Goal: Information Seeking & Learning: Learn about a topic

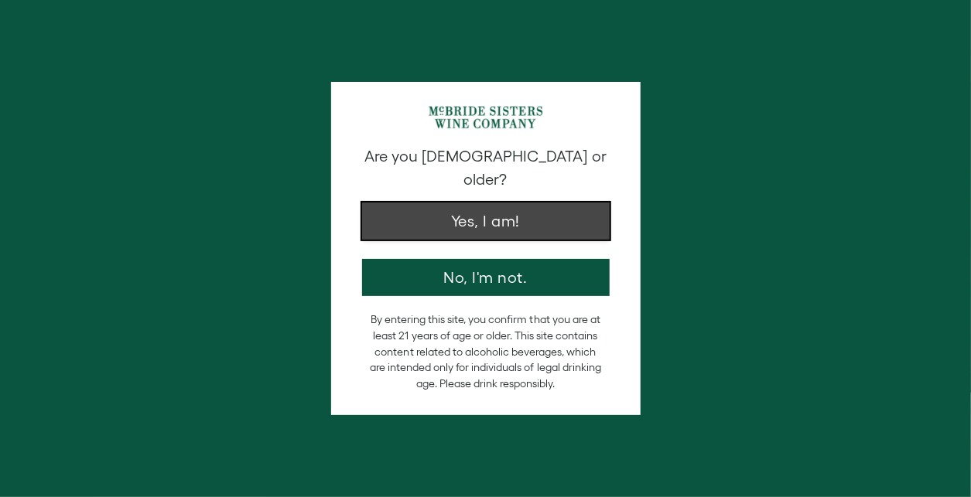
click at [490, 203] on button "Yes, I am!" at bounding box center [485, 221] width 247 height 37
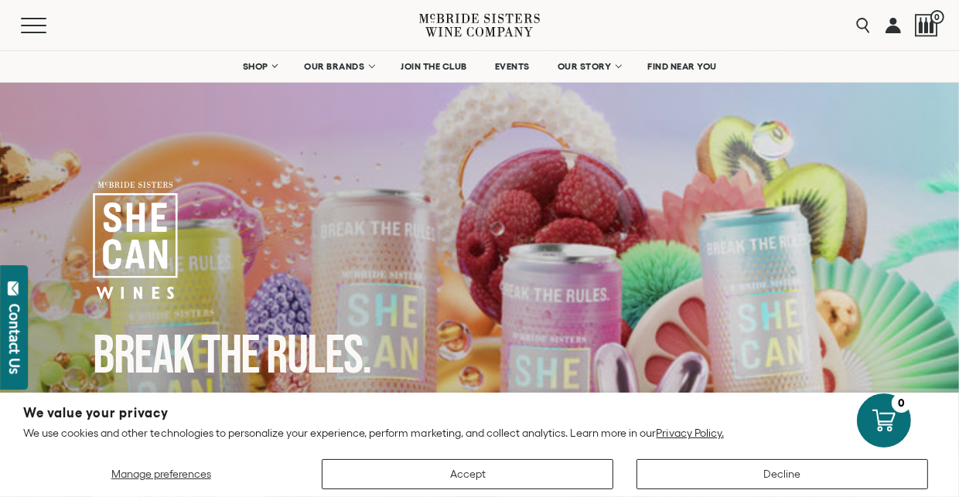
scroll to position [48, 0]
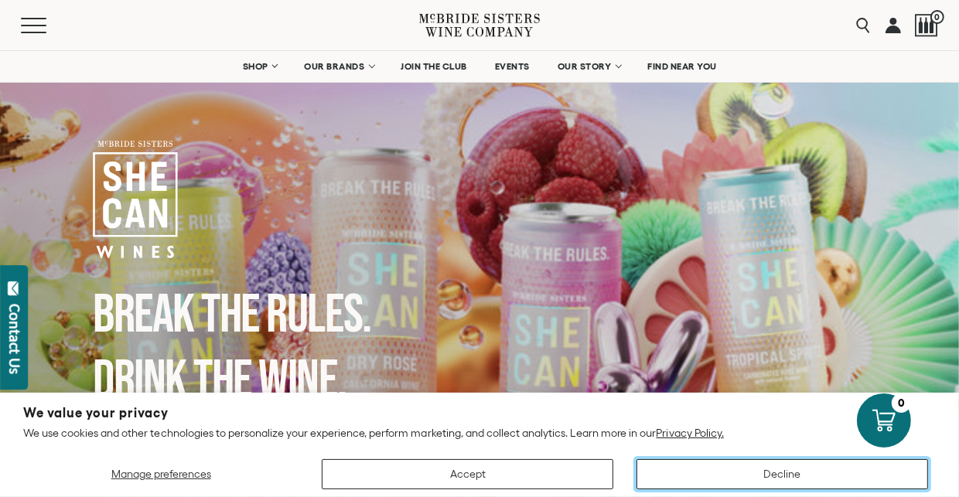
click at [761, 473] on button "Decline" at bounding box center [782, 474] width 292 height 30
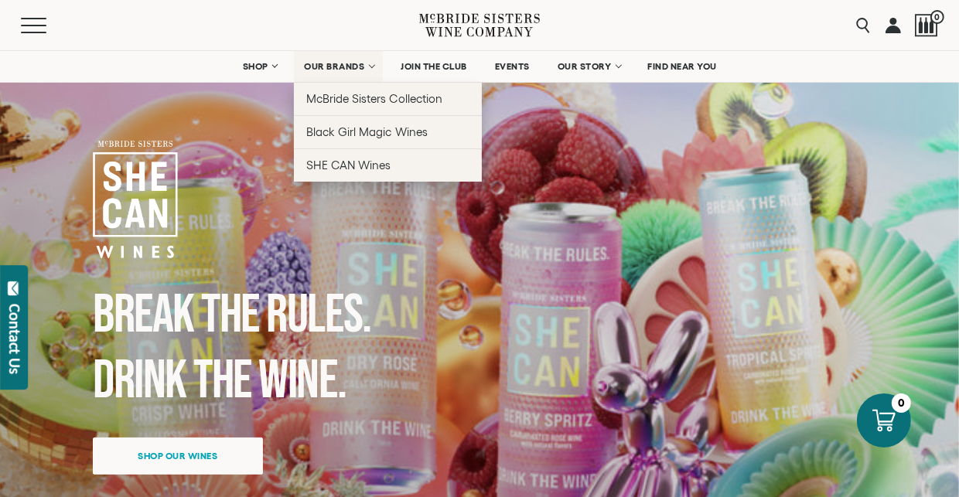
click at [316, 66] on span "OUR BRANDS" at bounding box center [334, 66] width 60 height 11
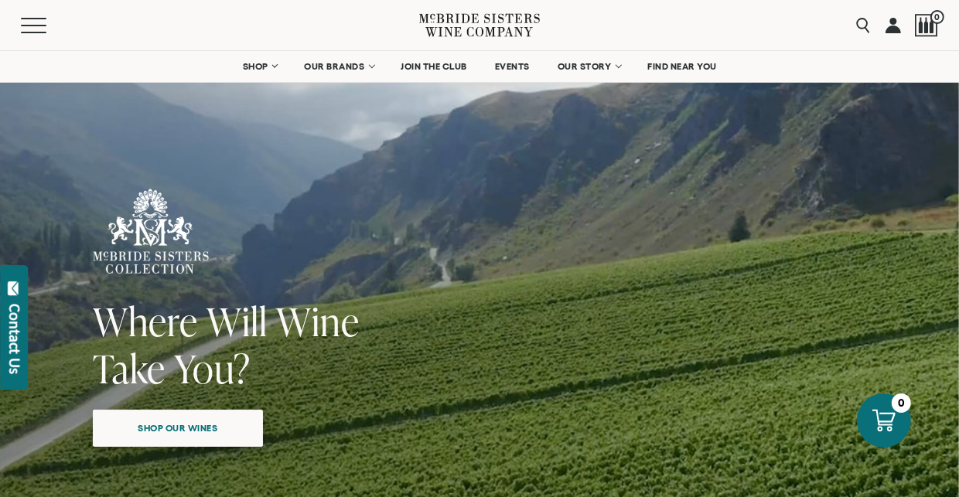
click at [206, 428] on span "Shop our wines" at bounding box center [178, 428] width 134 height 30
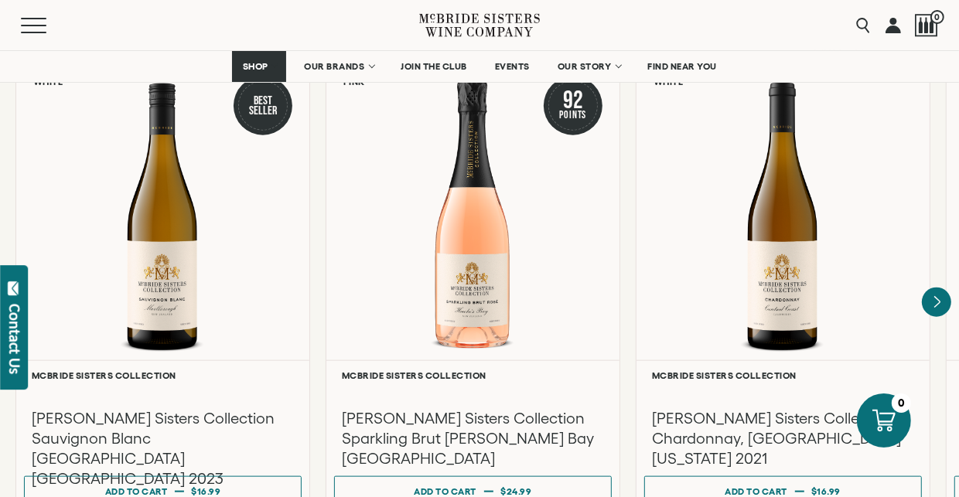
scroll to position [1373, 0]
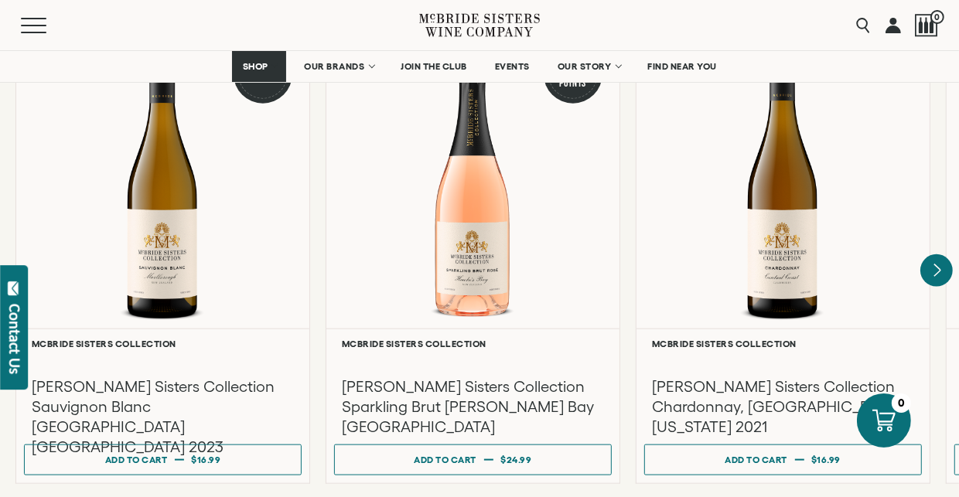
click at [943, 254] on icon "Next" at bounding box center [936, 270] width 32 height 32
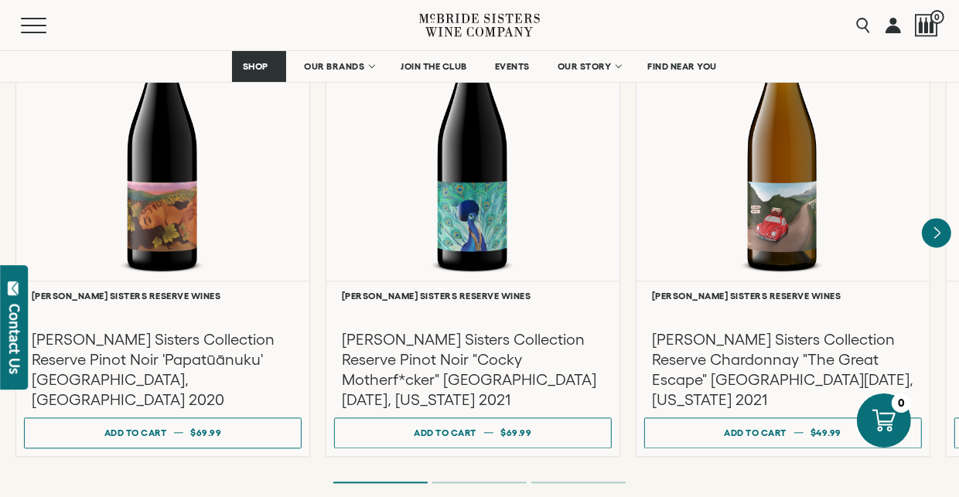
scroll to position [2735, 0]
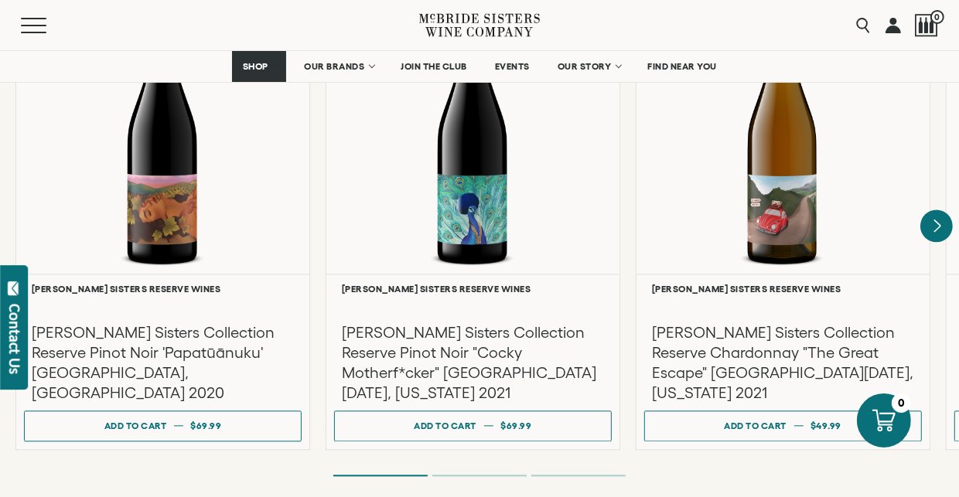
click at [930, 213] on icon "Next" at bounding box center [936, 226] width 32 height 32
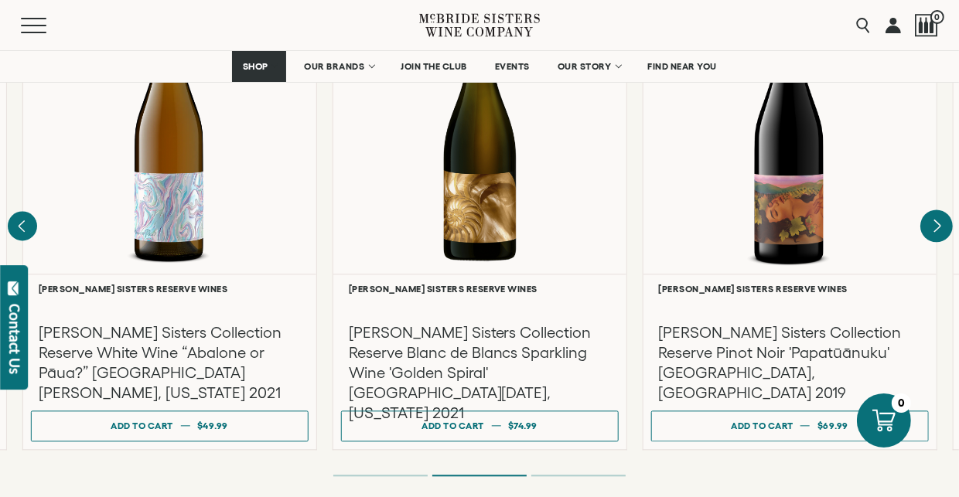
click at [930, 212] on icon "Next" at bounding box center [936, 226] width 32 height 32
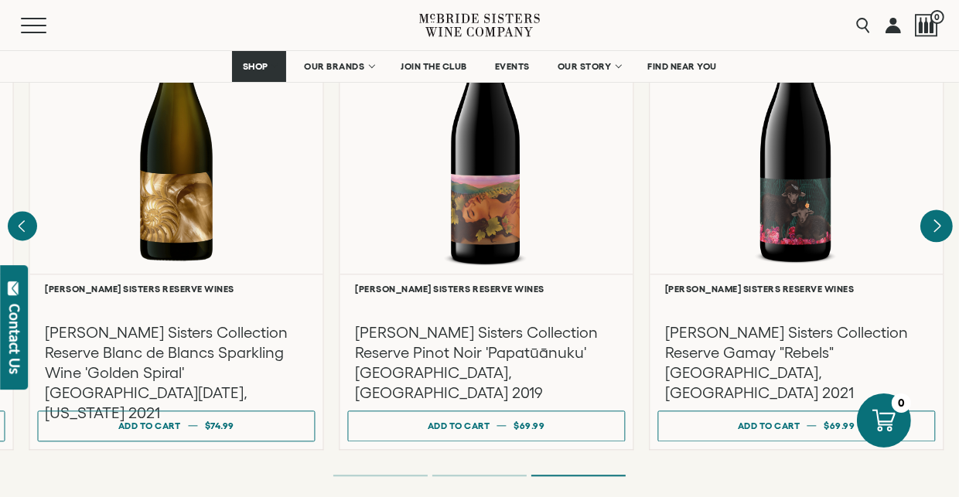
click at [0, 0] on div at bounding box center [0, 0] width 0 height 0
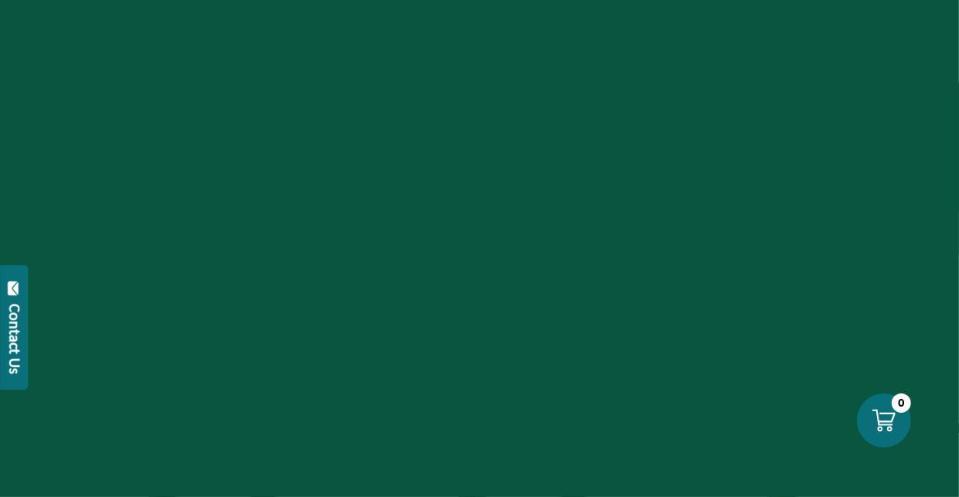
scroll to position [977, 0]
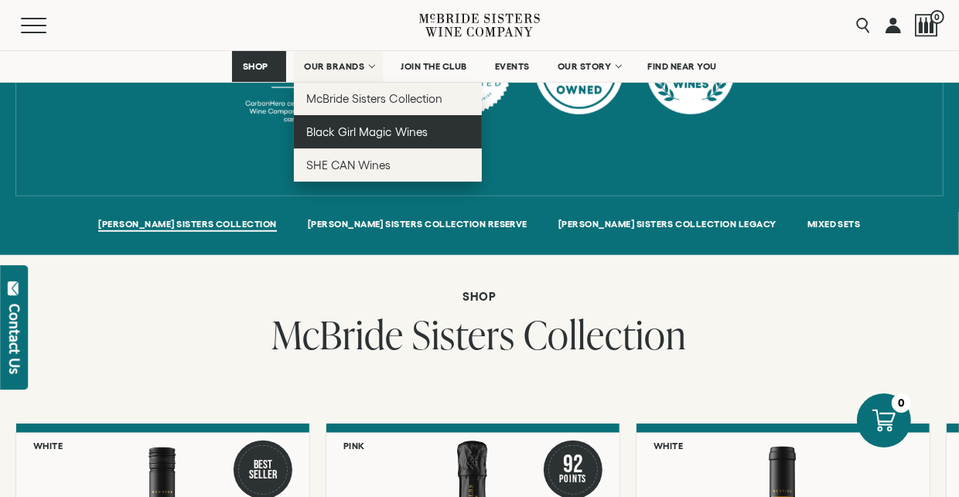
click at [331, 125] on span "Black Girl Magic Wines" at bounding box center [366, 131] width 121 height 13
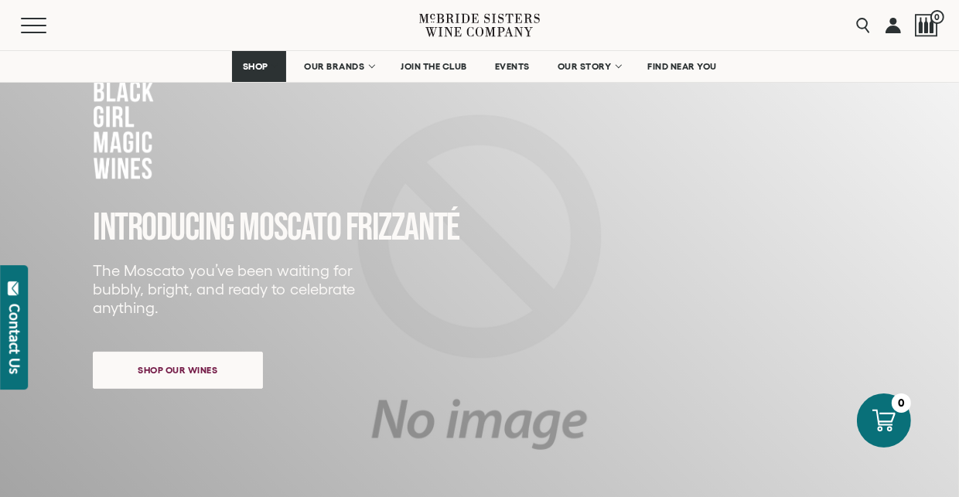
scroll to position [127, 0]
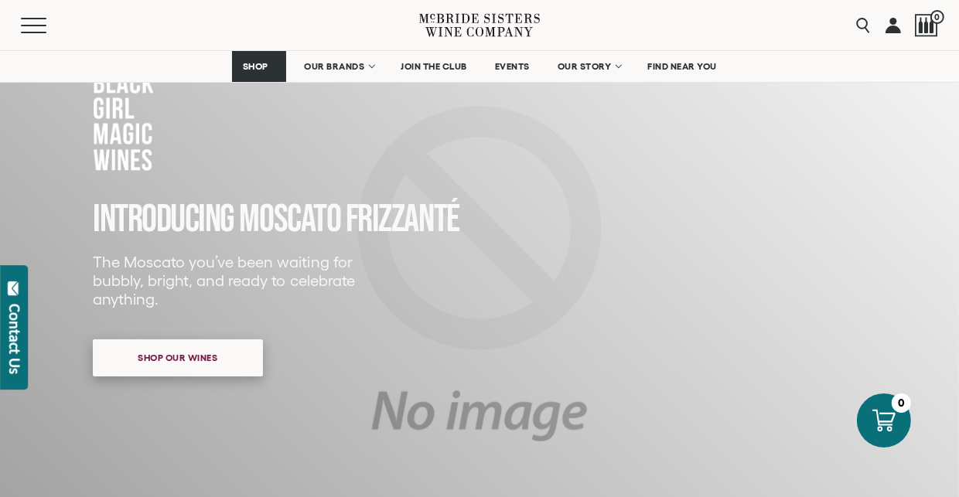
click at [161, 364] on span "Shop our wines" at bounding box center [178, 358] width 134 height 30
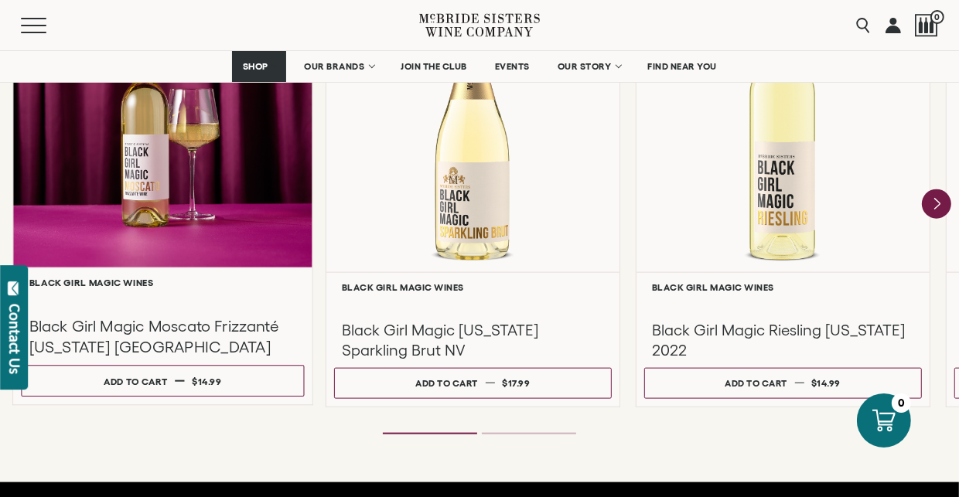
scroll to position [1474, 0]
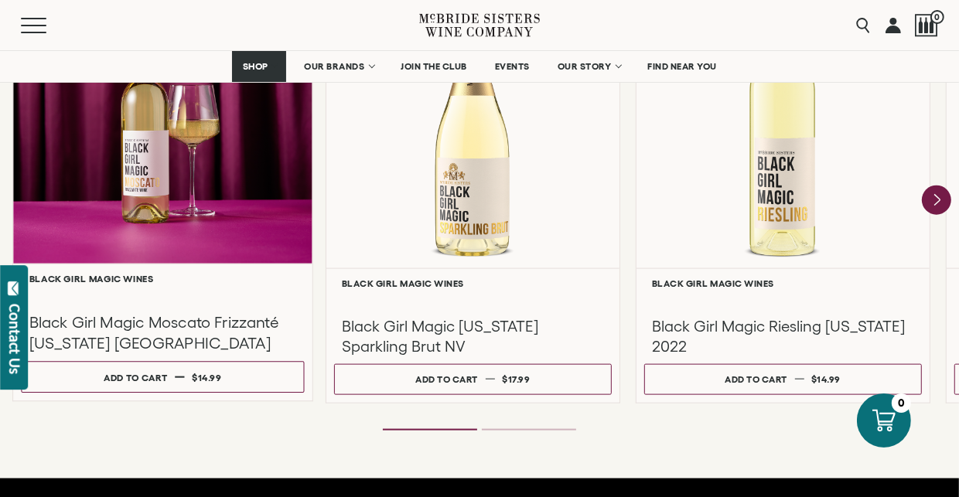
click at [89, 329] on h3 "Black Girl Magic Moscato Frizzanté [US_STATE] [GEOGRAPHIC_DATA]" at bounding box center [163, 332] width 268 height 41
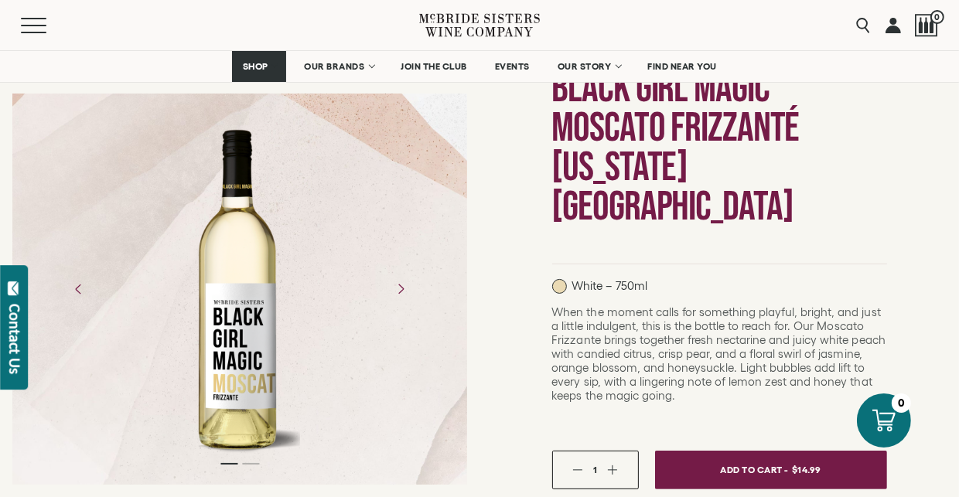
scroll to position [216, 0]
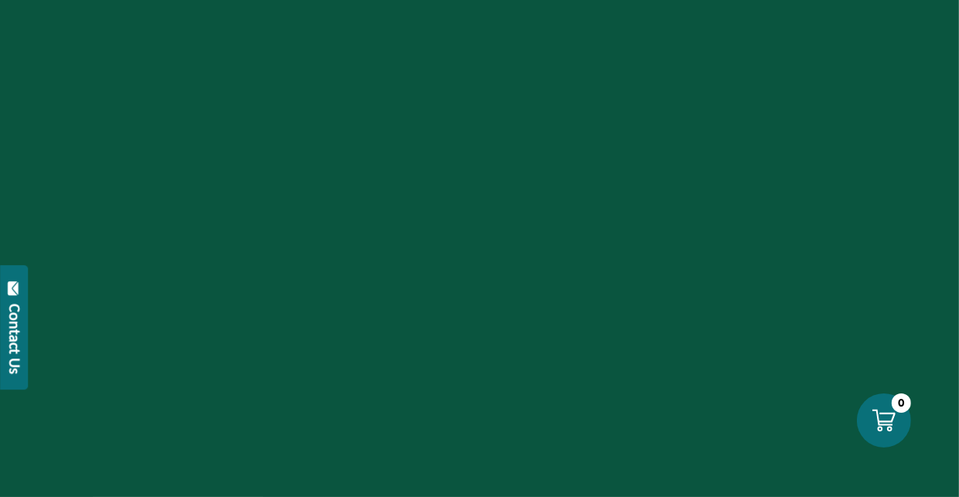
scroll to position [1474, 0]
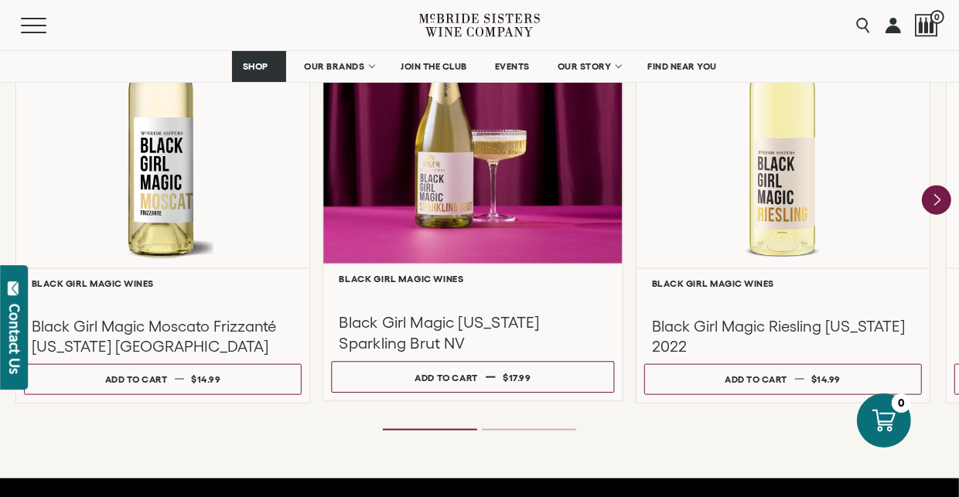
click at [415, 328] on h3 "Black Girl Magic [US_STATE] Sparkling Brut NV" at bounding box center [474, 332] width 268 height 41
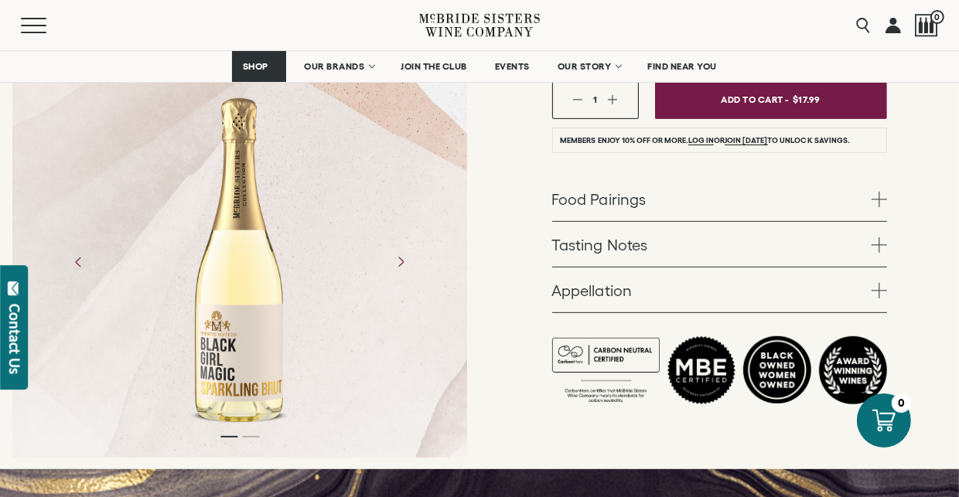
scroll to position [519, 0]
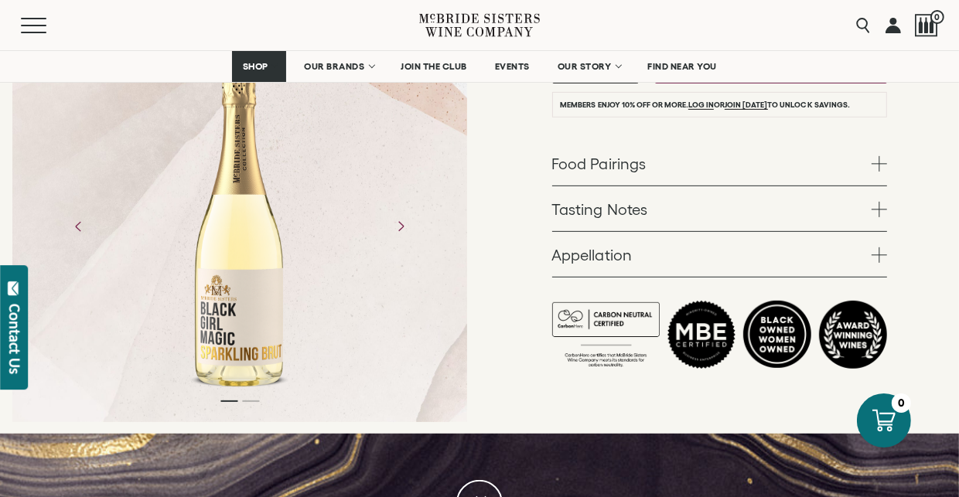
click at [882, 212] on span at bounding box center [879, 209] width 15 height 15
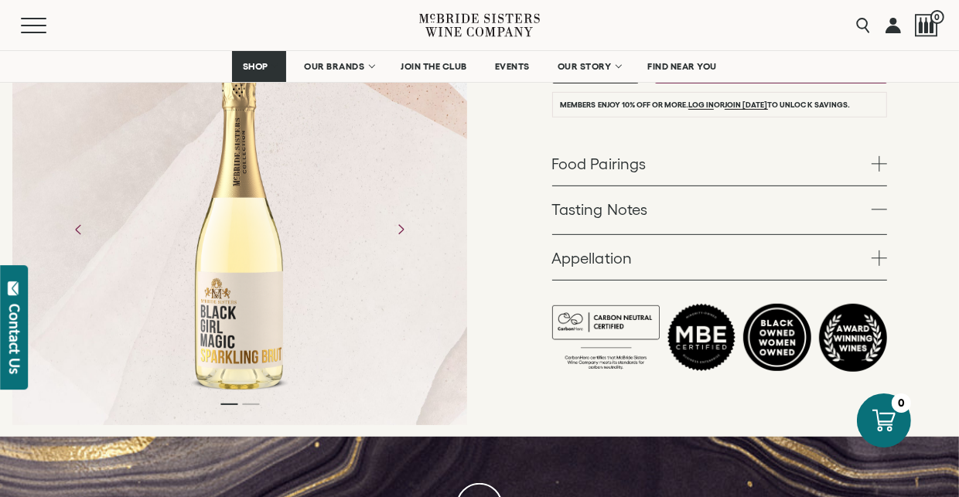
scroll to position [520, 0]
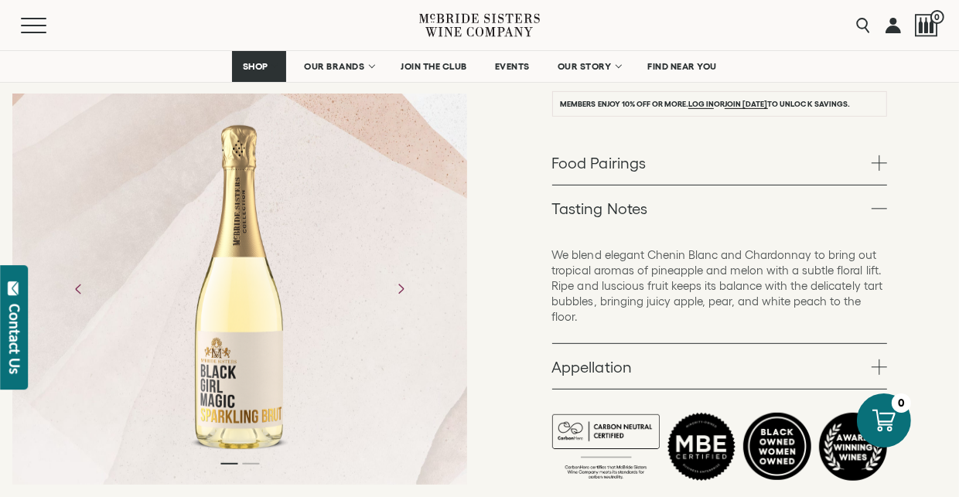
click at [880, 365] on span at bounding box center [879, 367] width 15 height 15
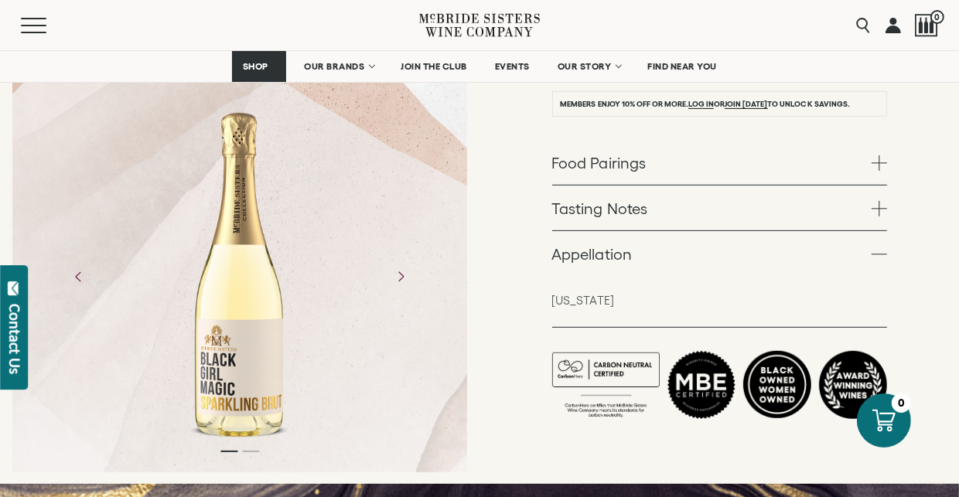
click at [884, 254] on span at bounding box center [879, 254] width 15 height 15
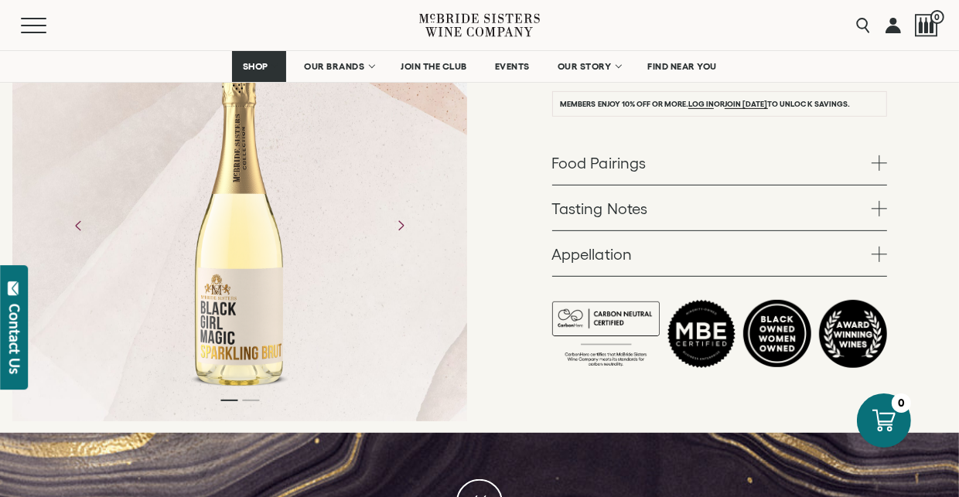
drag, startPoint x: 957, startPoint y: 90, endPoint x: 957, endPoint y: 117, distance: 26.3
click at [957, 117] on div "Black Girl Magic Wines Black Girl Magic [US_STATE] Sparkling Brut NV White – 75…" at bounding box center [718, 20] width 479 height 827
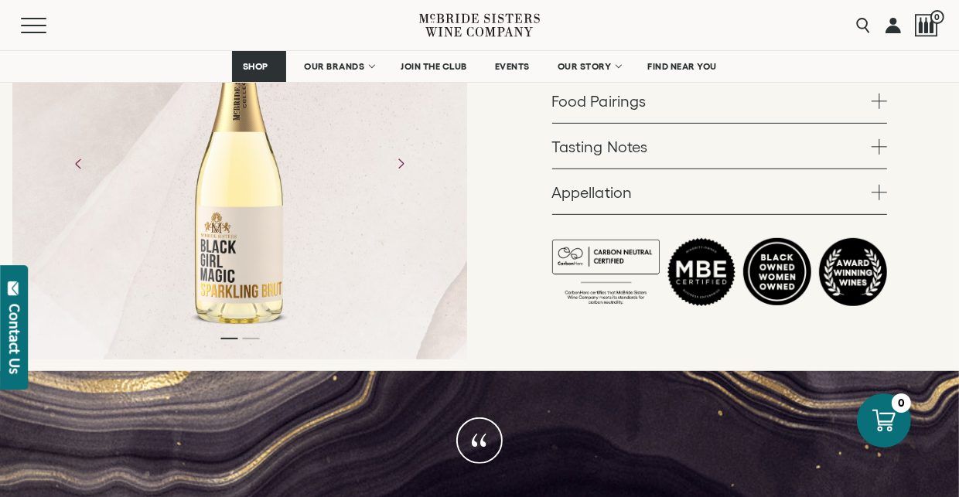
scroll to position [487, 0]
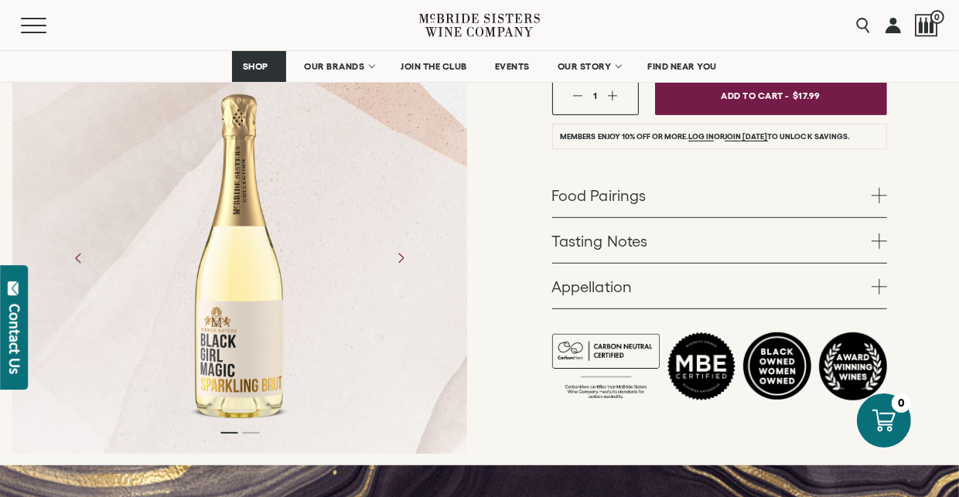
click at [879, 193] on span at bounding box center [879, 195] width 15 height 15
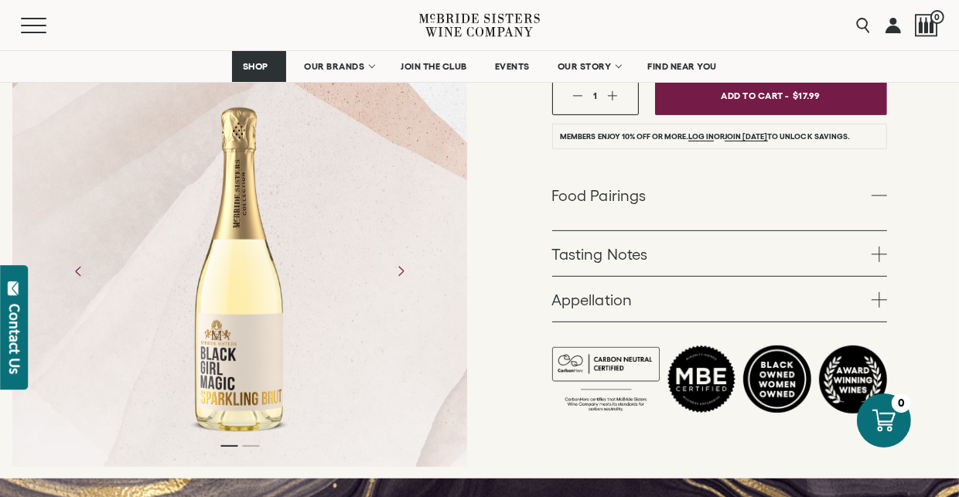
scroll to position [486, 0]
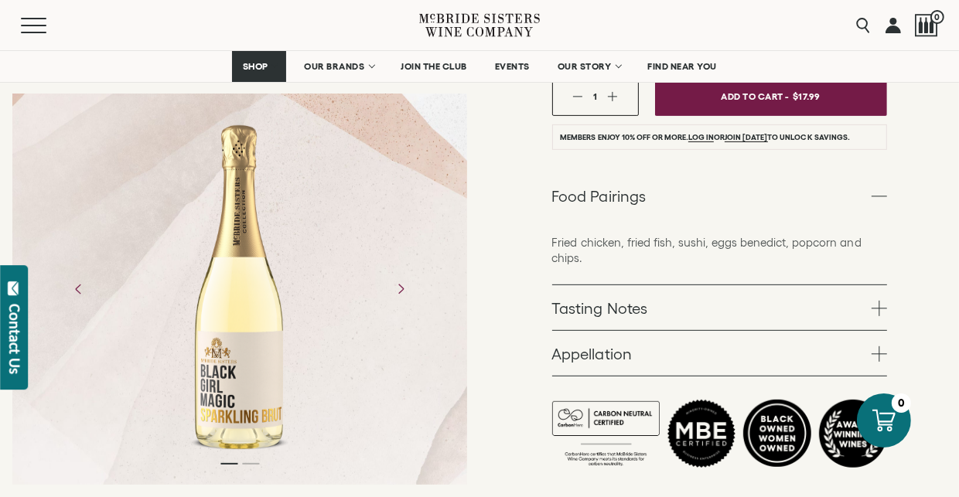
click at [882, 202] on span at bounding box center [879, 196] width 15 height 15
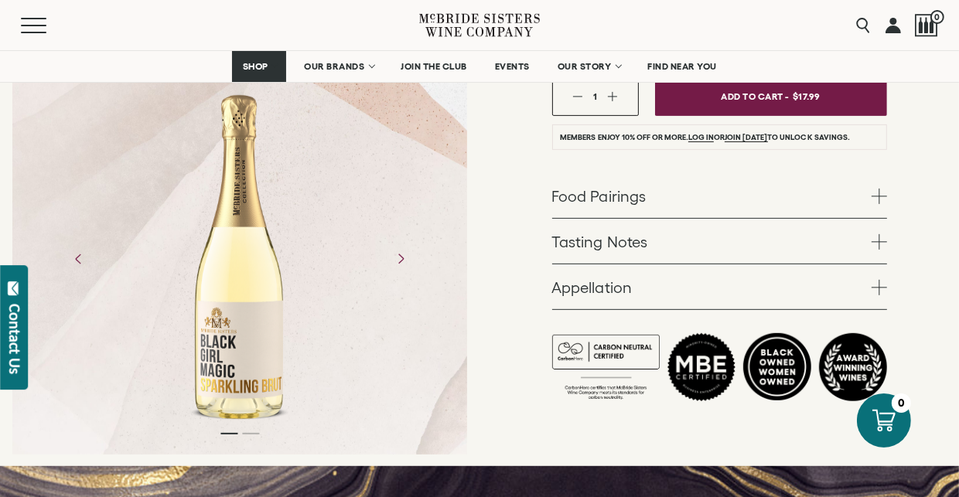
click at [873, 238] on span at bounding box center [879, 241] width 15 height 15
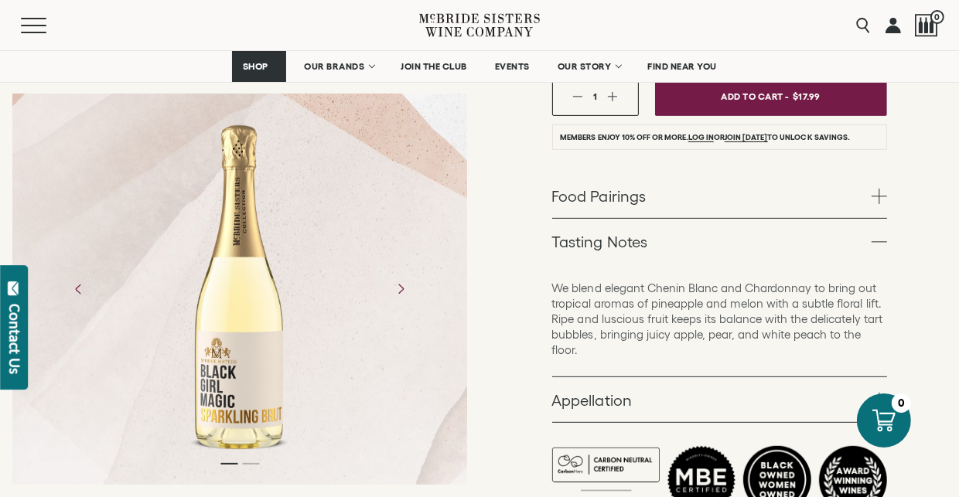
click at [875, 239] on span at bounding box center [879, 241] width 15 height 15
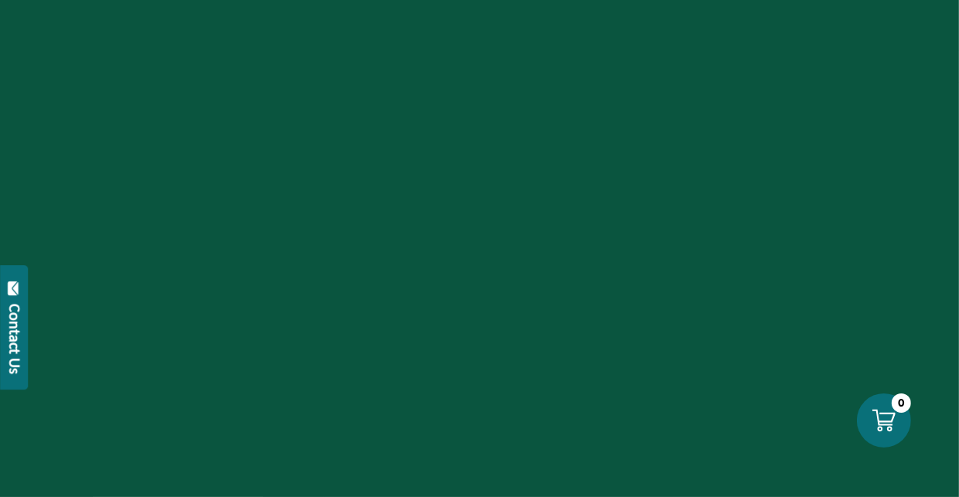
scroll to position [1474, 0]
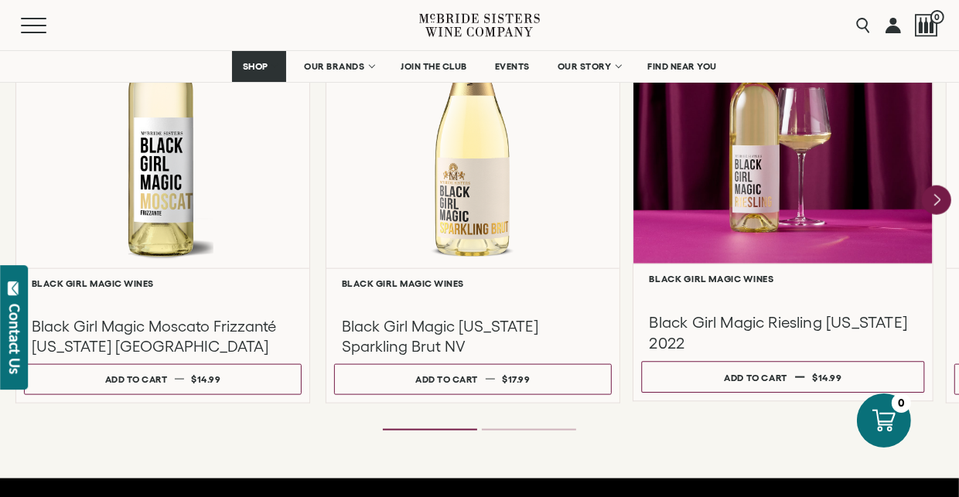
click at [784, 319] on h3 "Black Girl Magic Riesling [US_STATE] 2022" at bounding box center [783, 332] width 268 height 41
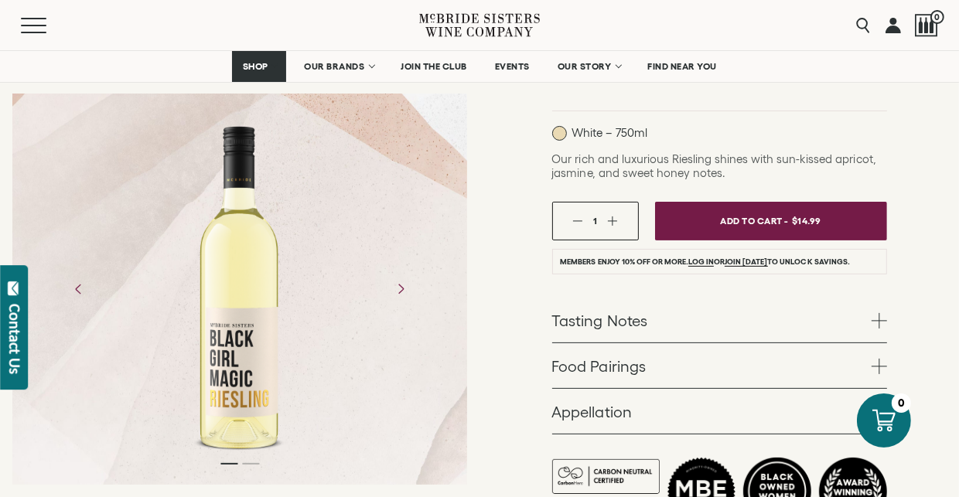
scroll to position [342, 0]
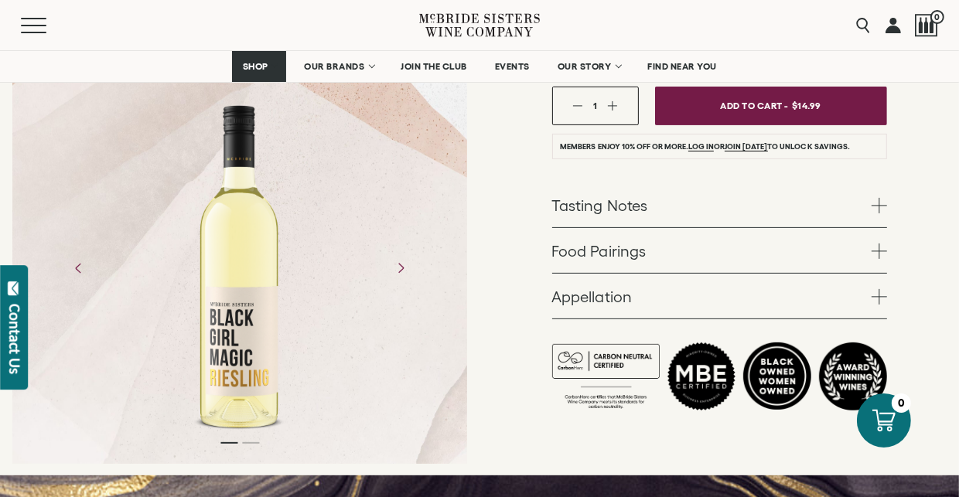
click at [882, 206] on span at bounding box center [879, 205] width 15 height 15
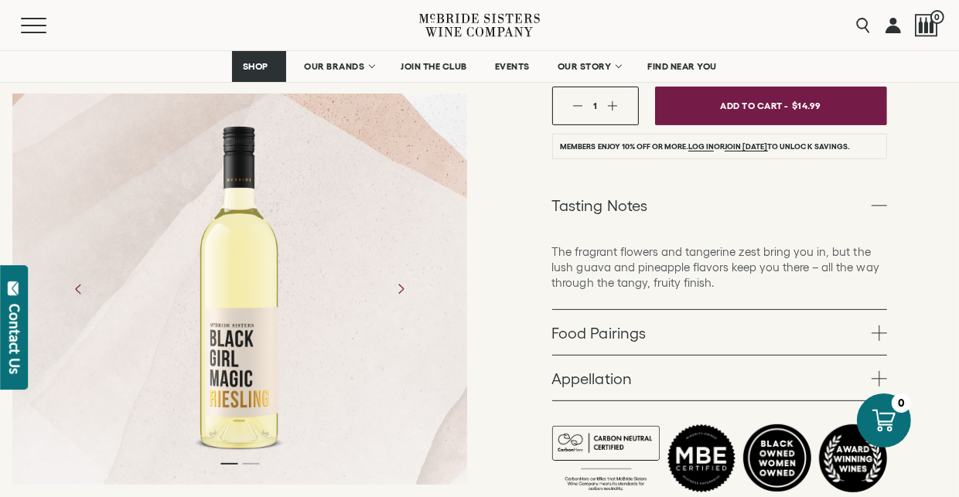
click at [882, 206] on span at bounding box center [879, 205] width 15 height 15
